Goal: Transaction & Acquisition: Purchase product/service

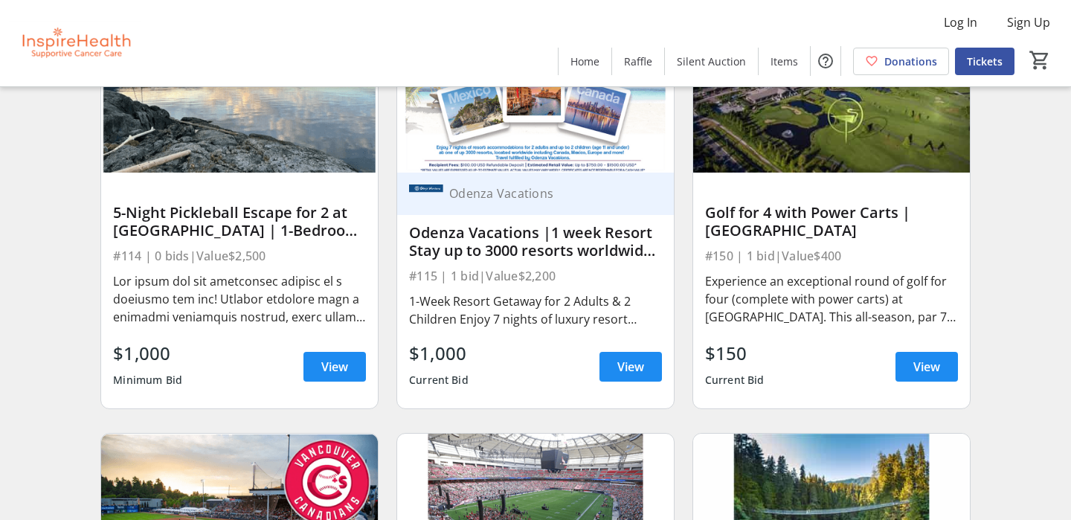
scroll to position [3119, 0]
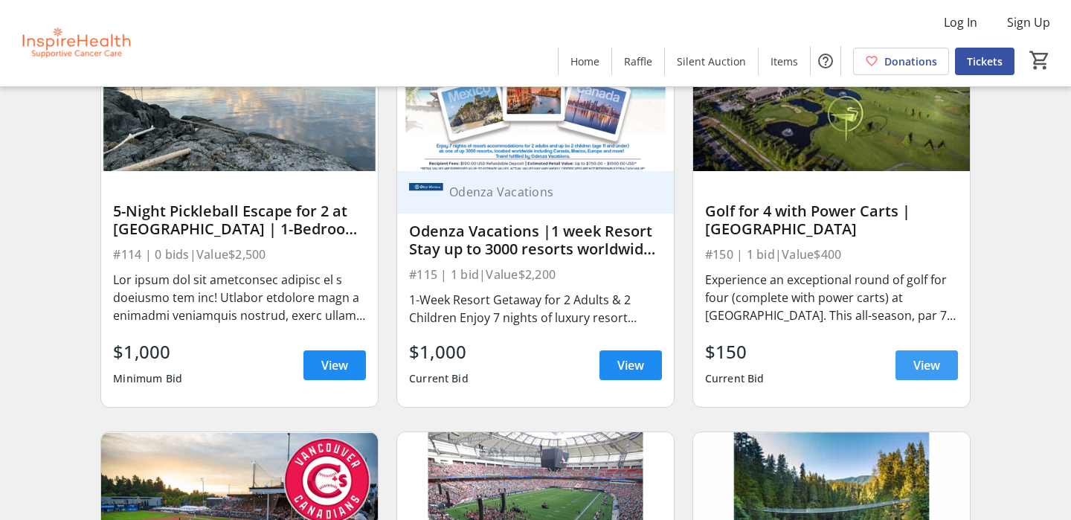
click at [934, 363] on span "View" at bounding box center [926, 365] width 27 height 18
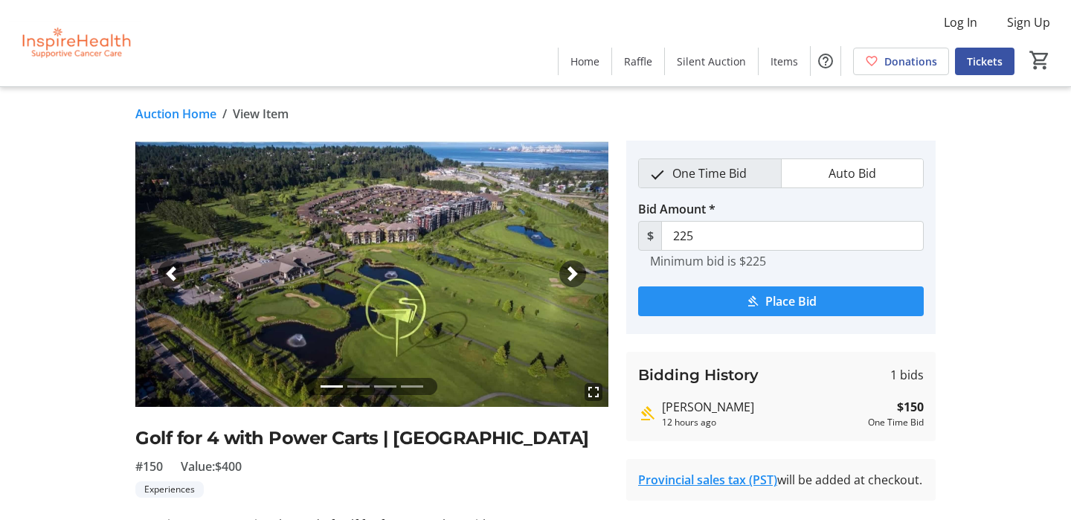
click at [795, 301] on span "Place Bid" at bounding box center [790, 301] width 51 height 18
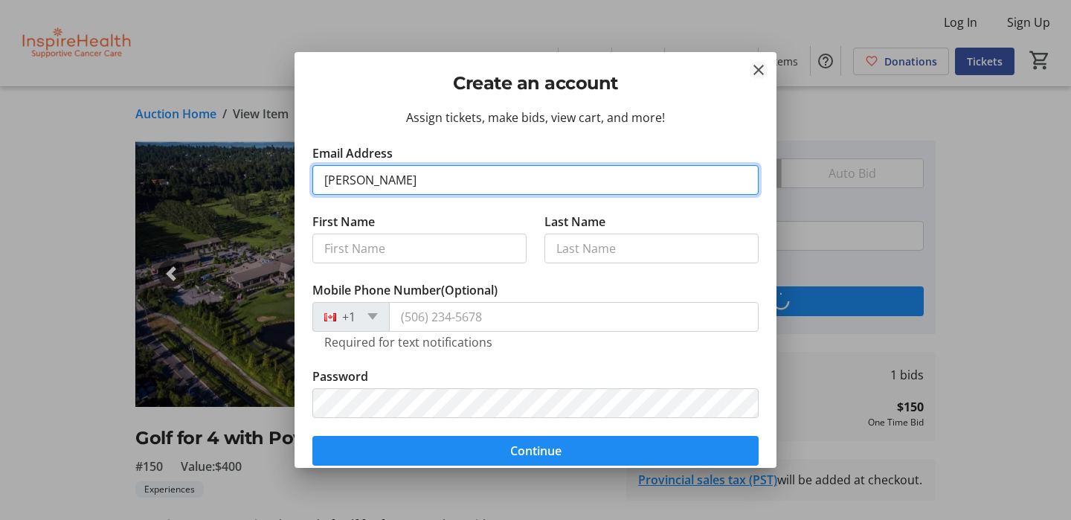
type input "[PERSON_NAME]"
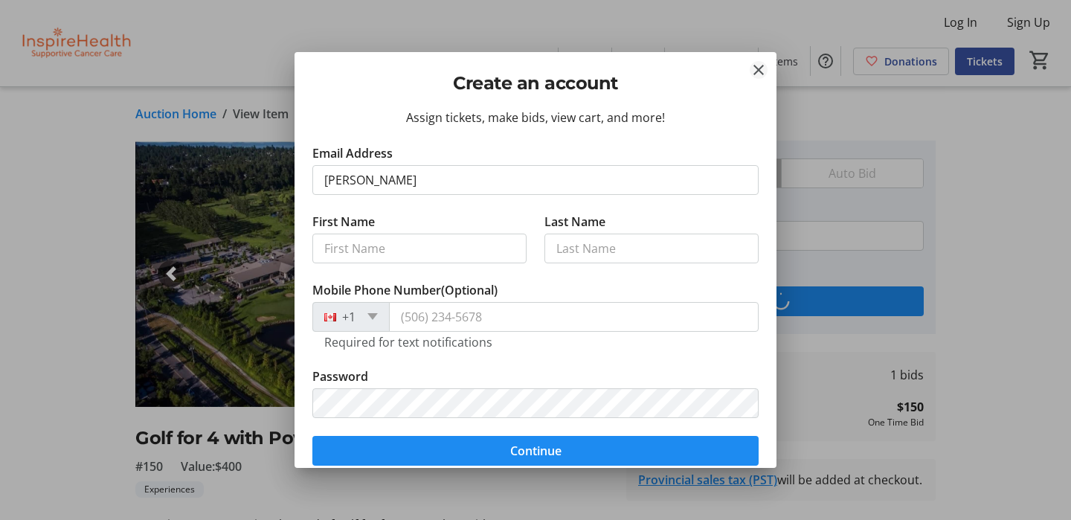
click at [756, 71] on mat-icon "Close" at bounding box center [759, 70] width 18 height 18
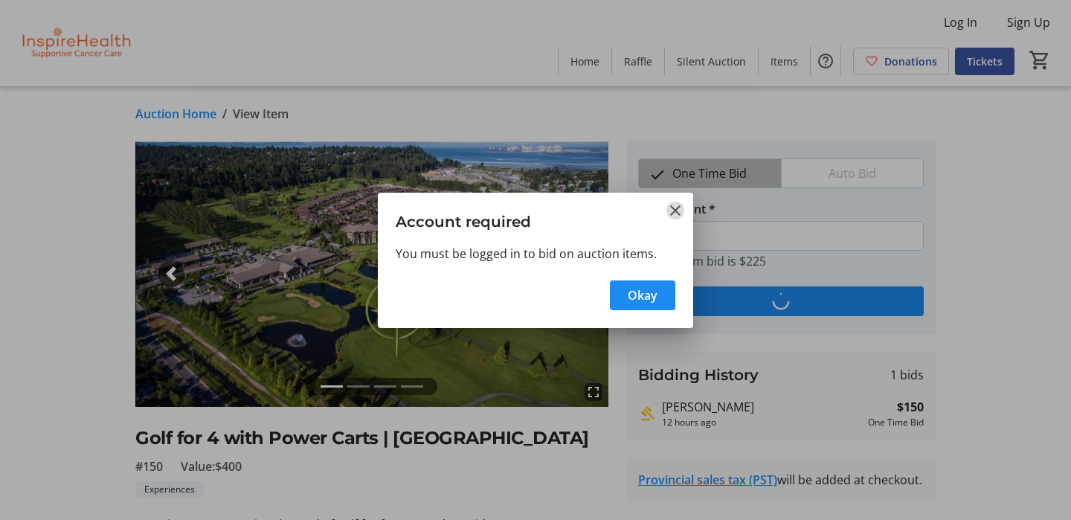
click at [678, 216] on mat-icon "Close" at bounding box center [675, 211] width 18 height 18
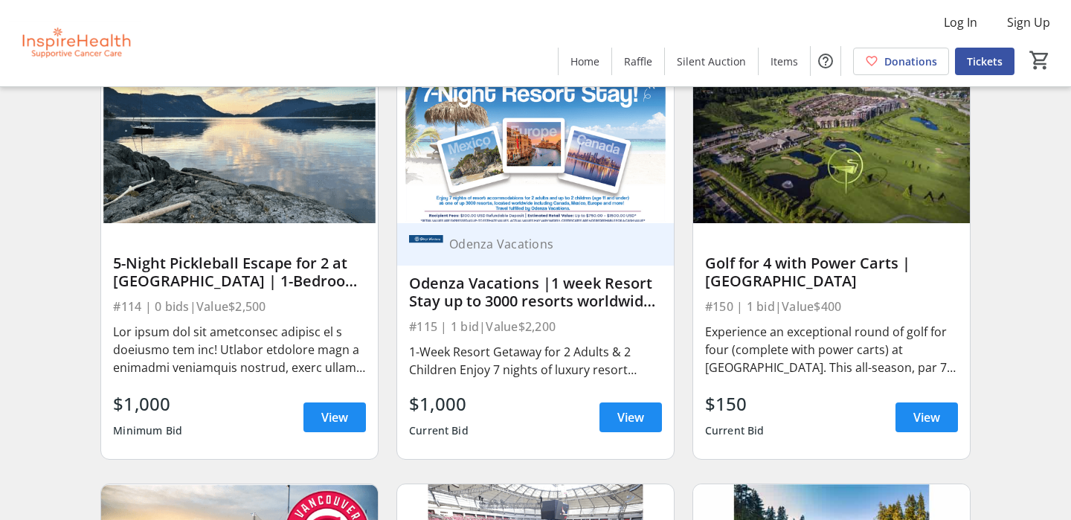
scroll to position [3065, 0]
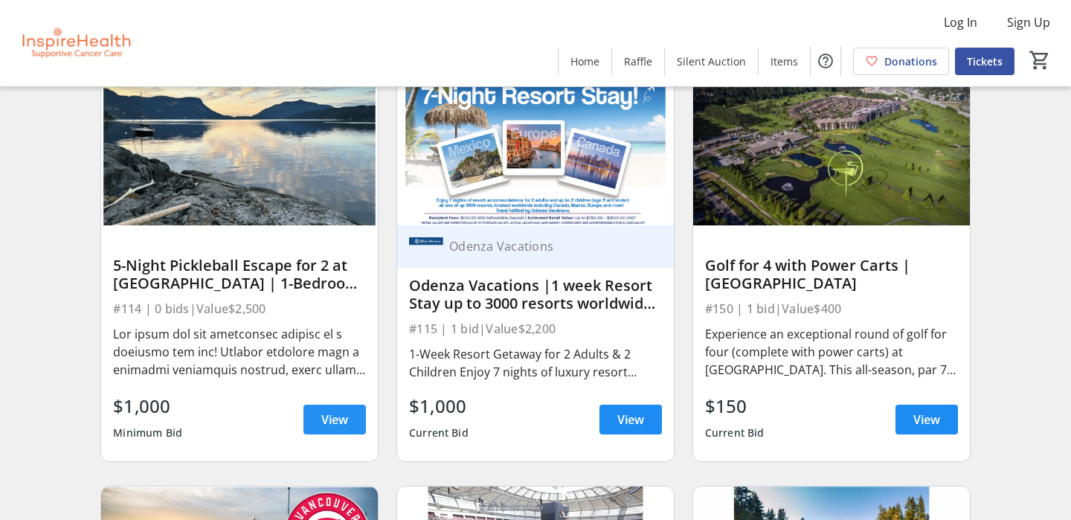
click at [343, 414] on span "View" at bounding box center [334, 420] width 27 height 18
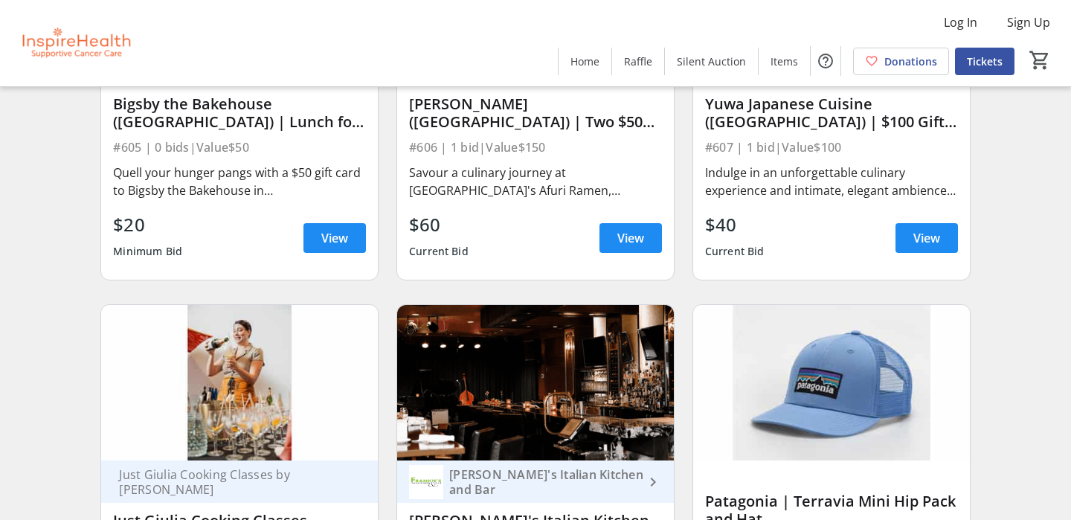
scroll to position [9905, 0]
